Goal: Find specific page/section: Find specific page/section

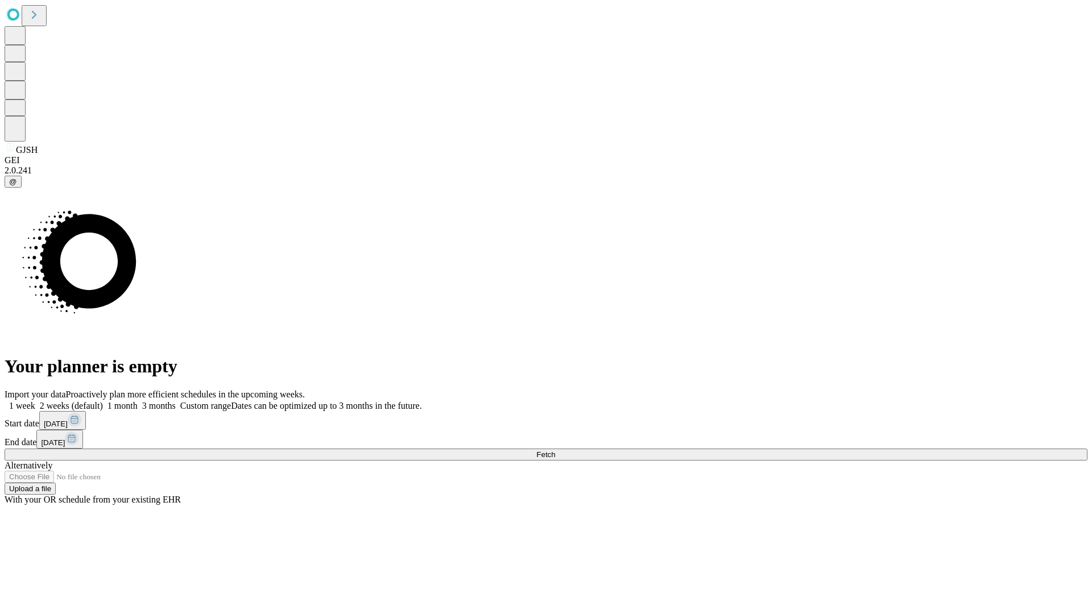
click at [555, 450] on span "Fetch" at bounding box center [545, 454] width 19 height 9
